Goal: Task Accomplishment & Management: Manage account settings

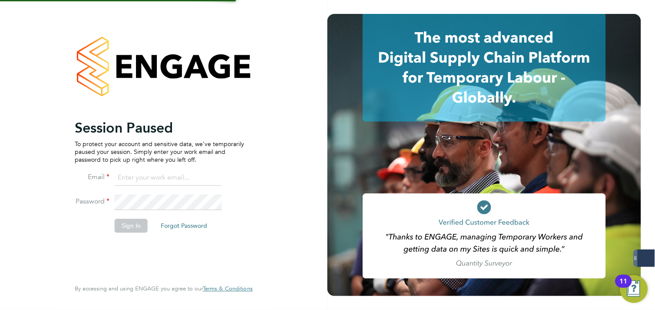
type input "[PERSON_NAME][EMAIL_ADDRESS][PERSON_NAME][DOMAIN_NAME]"
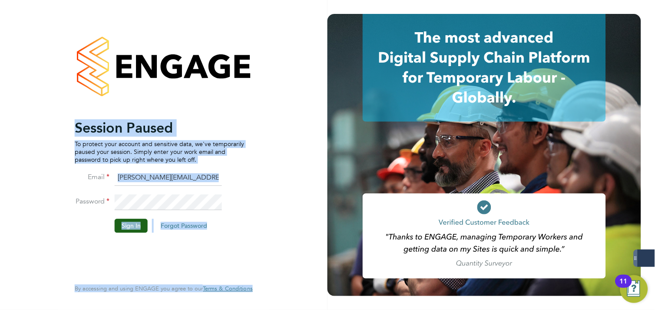
drag, startPoint x: 316, startPoint y: 149, endPoint x: 317, endPoint y: 157, distance: 8.4
click at [340, 158] on app-barbie "Session Paused To protect your account and sensitive data, we've temporarily pa…" at bounding box center [327, 155] width 655 height 310
click at [241, 84] on div at bounding box center [164, 66] width 178 height 105
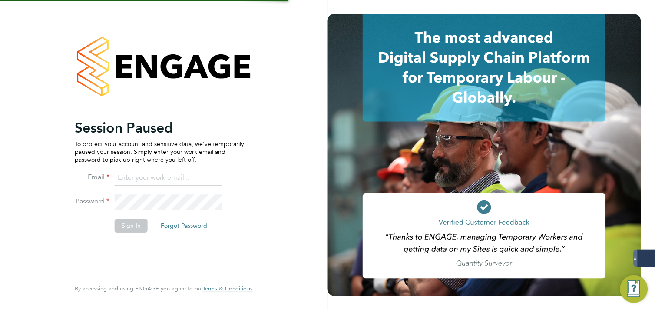
type input "[PERSON_NAME][EMAIL_ADDRESS][PERSON_NAME][DOMAIN_NAME]"
